Goal: Navigation & Orientation: Understand site structure

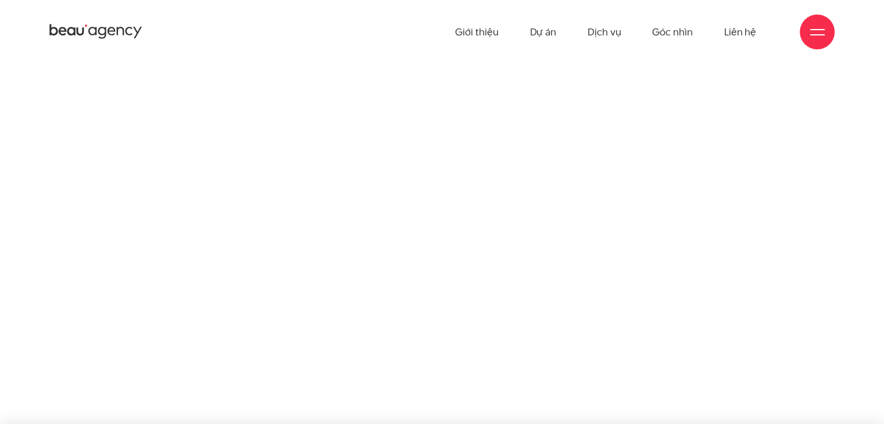
click at [804, 35] on div at bounding box center [816, 32] width 35 height 35
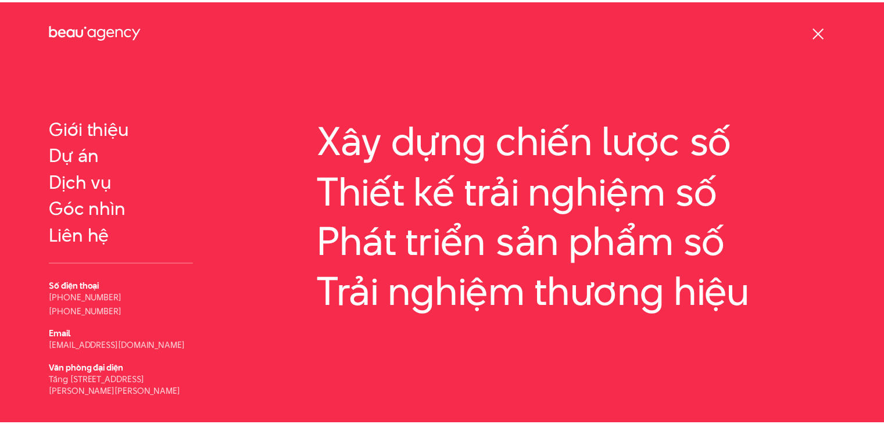
scroll to position [45, 0]
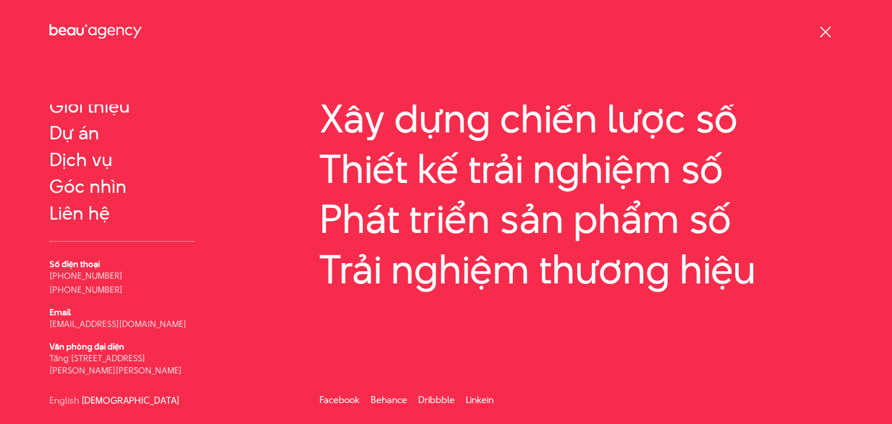
click at [827, 37] on div at bounding box center [825, 32] width 15 height 15
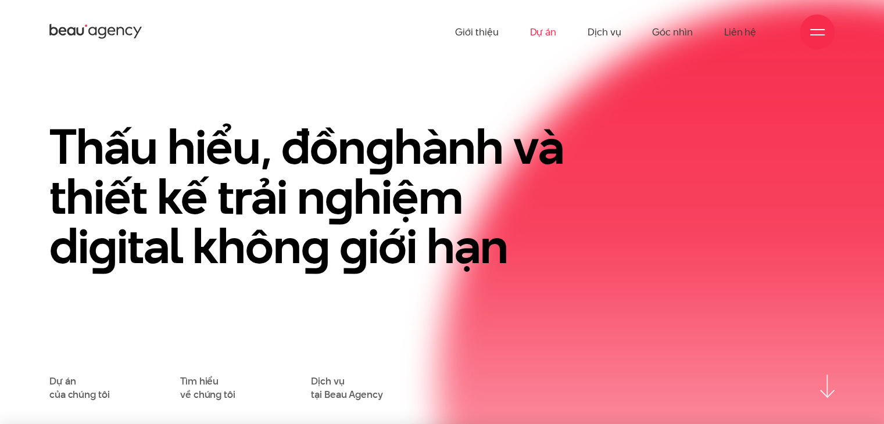
click at [545, 35] on link "Dự án" at bounding box center [542, 32] width 27 height 64
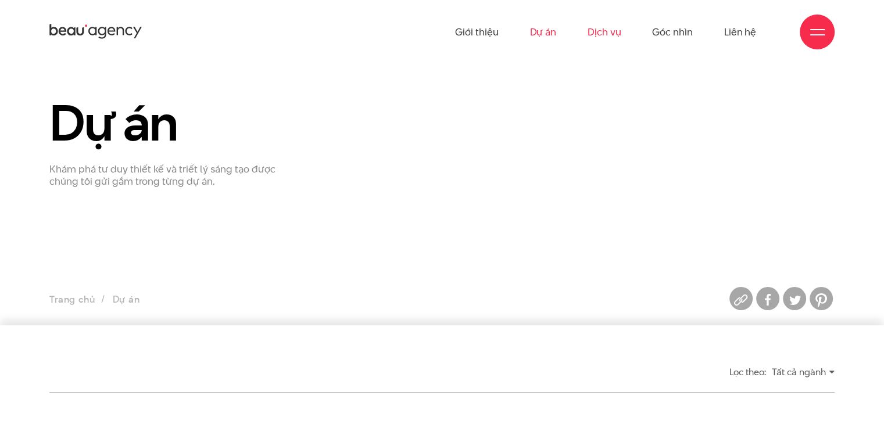
click at [605, 30] on link "Dịch vụ" at bounding box center [603, 32] width 33 height 64
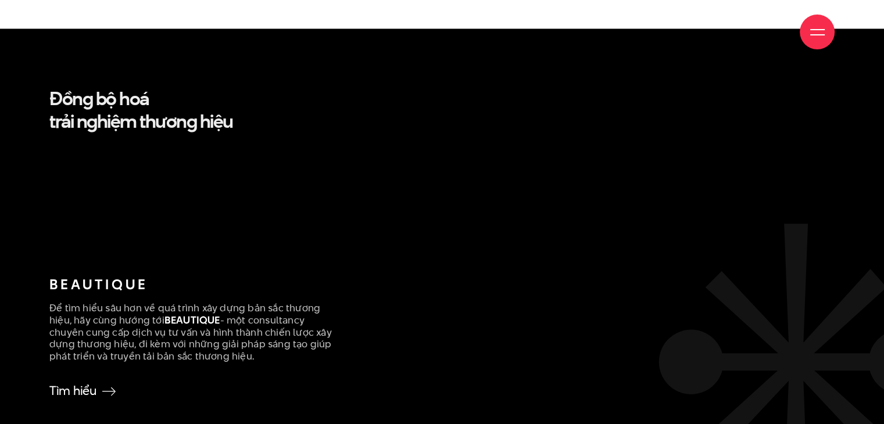
scroll to position [2324, 0]
